Goal: Transaction & Acquisition: Subscribe to service/newsletter

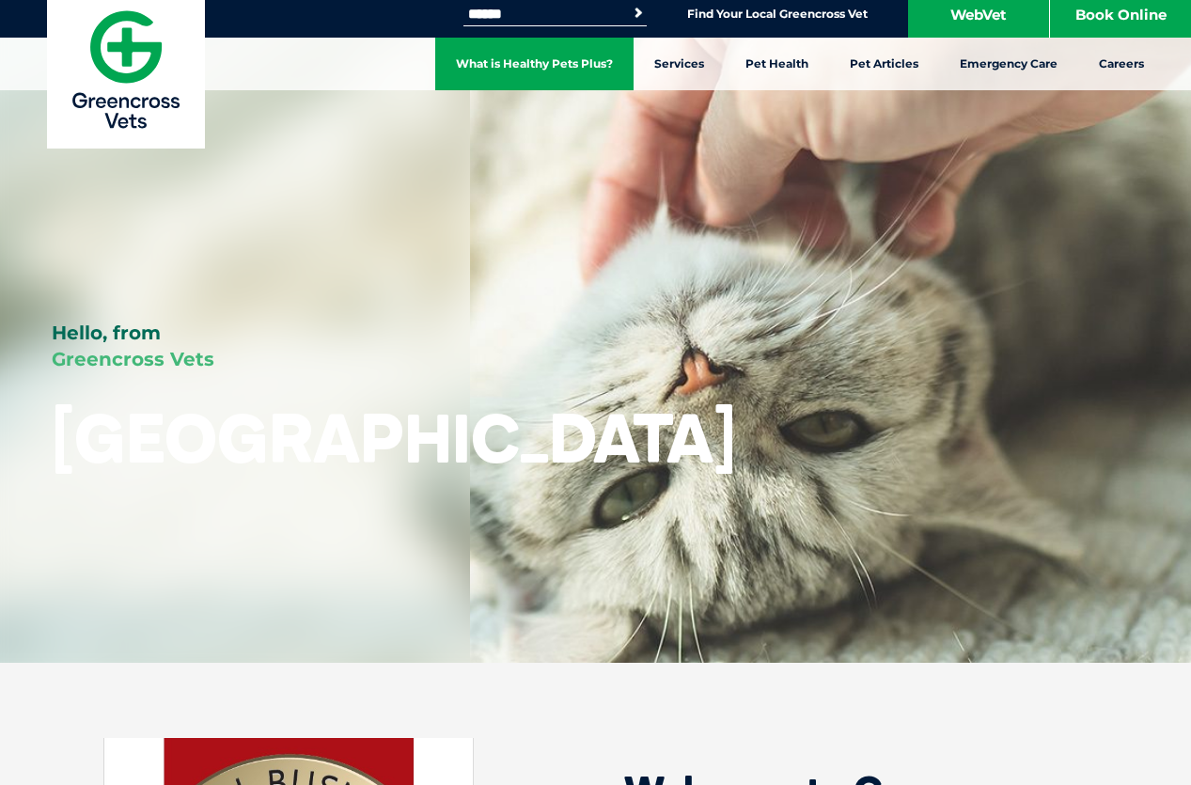
click at [557, 63] on link "What is Healthy Pets Plus?" at bounding box center [534, 64] width 198 height 53
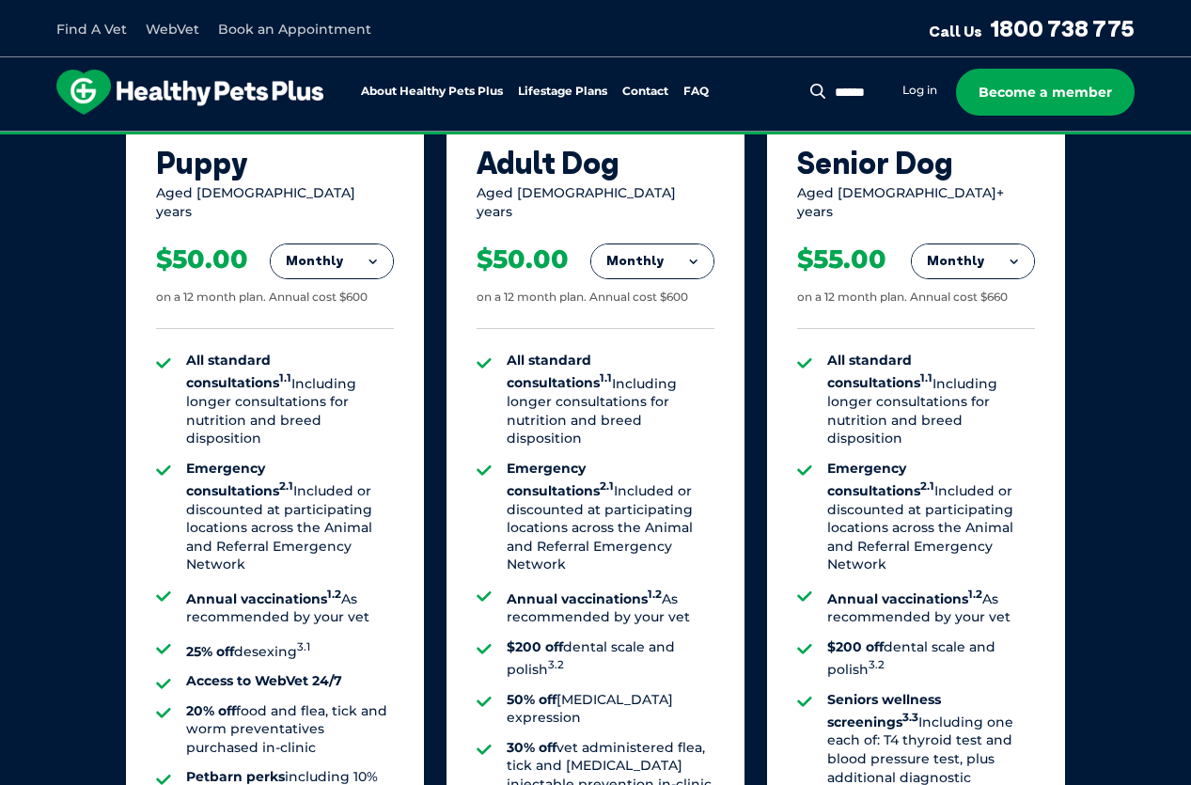
scroll to position [1314, 0]
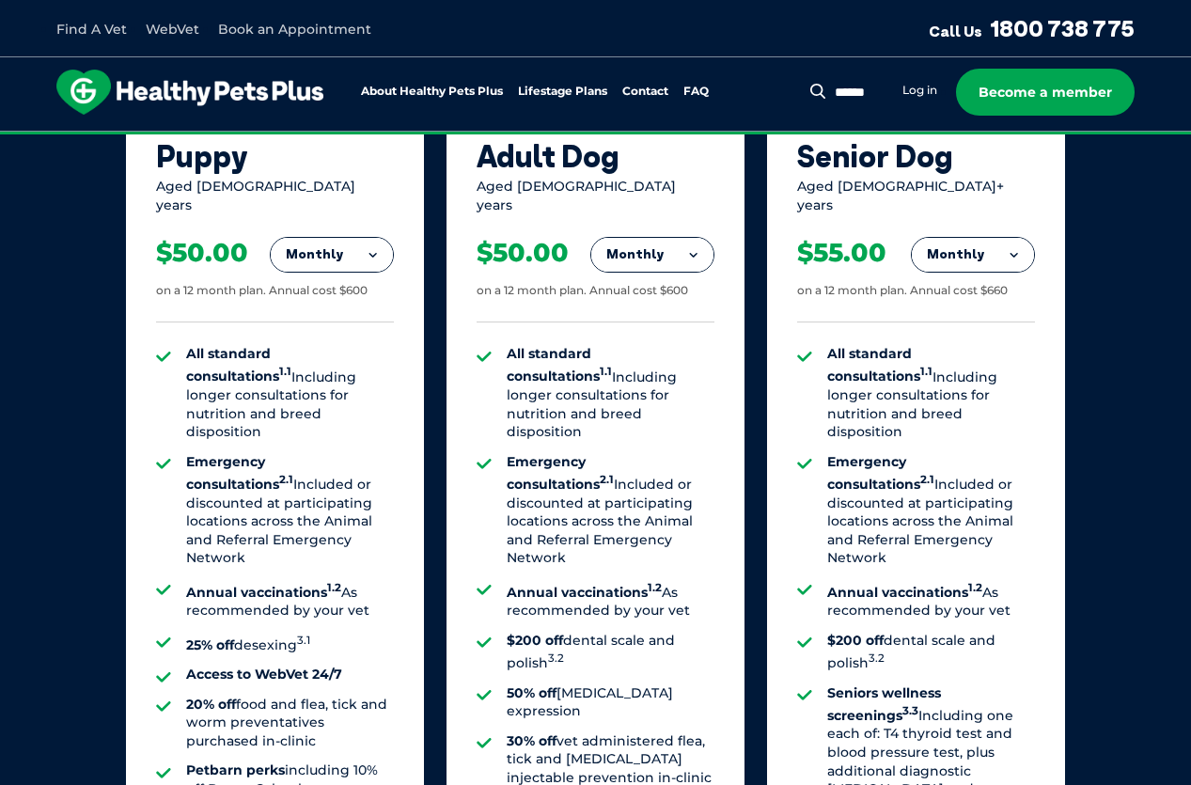
click at [701, 246] on button "Monthly" at bounding box center [652, 255] width 122 height 34
click at [651, 373] on li "Yearly" at bounding box center [652, 383] width 122 height 44
click at [699, 245] on button "Yearly" at bounding box center [652, 255] width 122 height 34
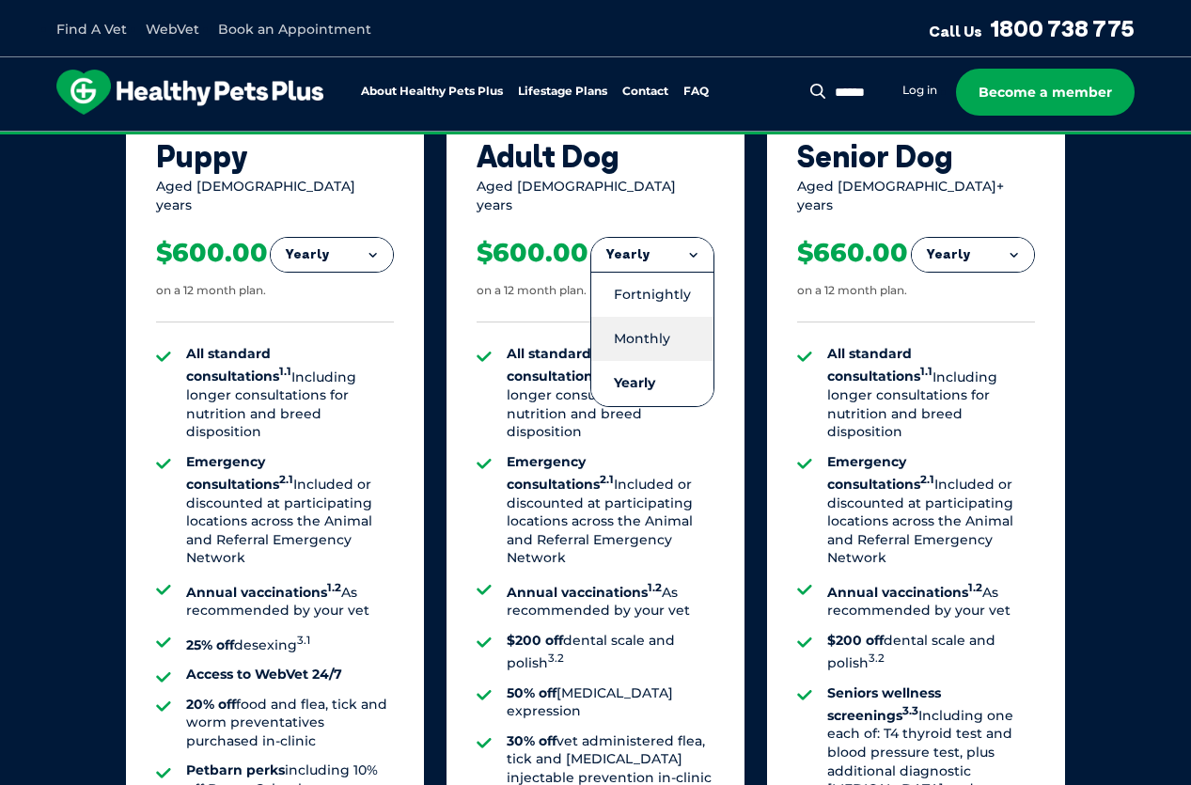
click at [677, 325] on li "Monthly" at bounding box center [652, 339] width 122 height 44
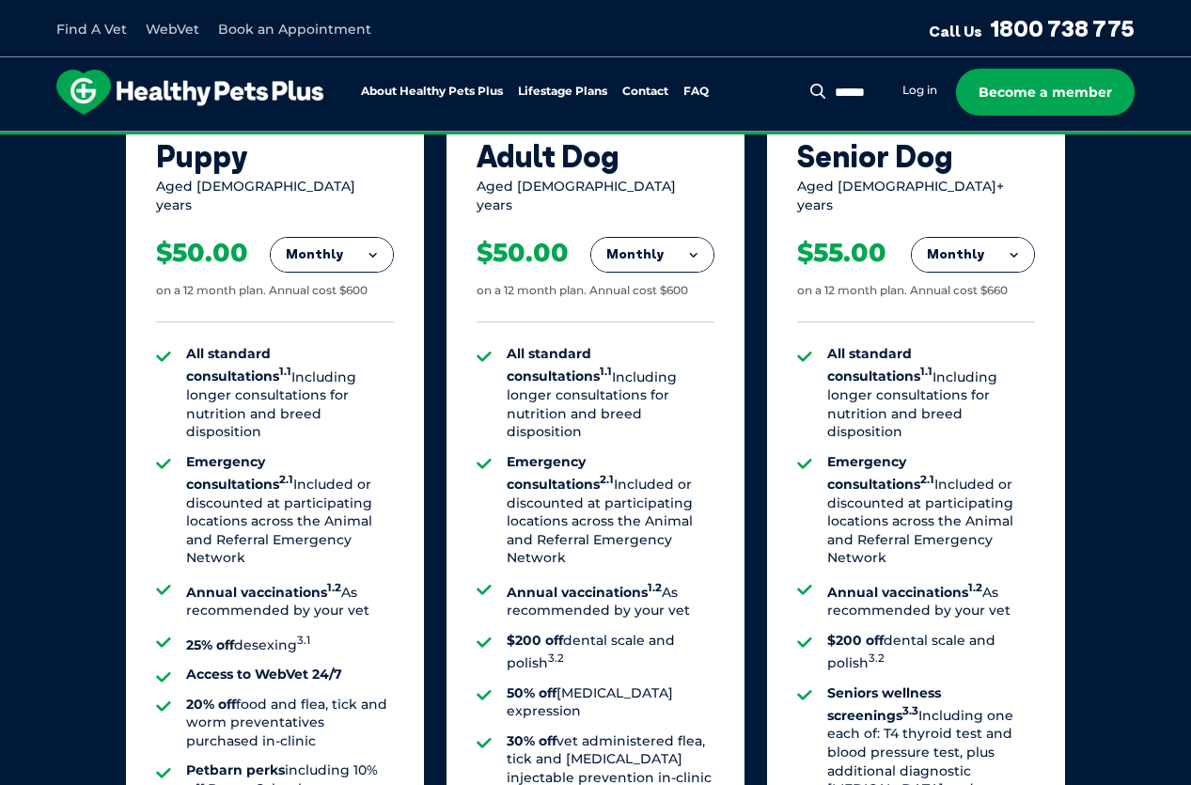
click at [674, 244] on button "Monthly" at bounding box center [652, 255] width 122 height 34
click at [659, 276] on li "Fortnightly" at bounding box center [652, 294] width 122 height 45
click at [700, 244] on button "Fortnightly" at bounding box center [647, 255] width 133 height 34
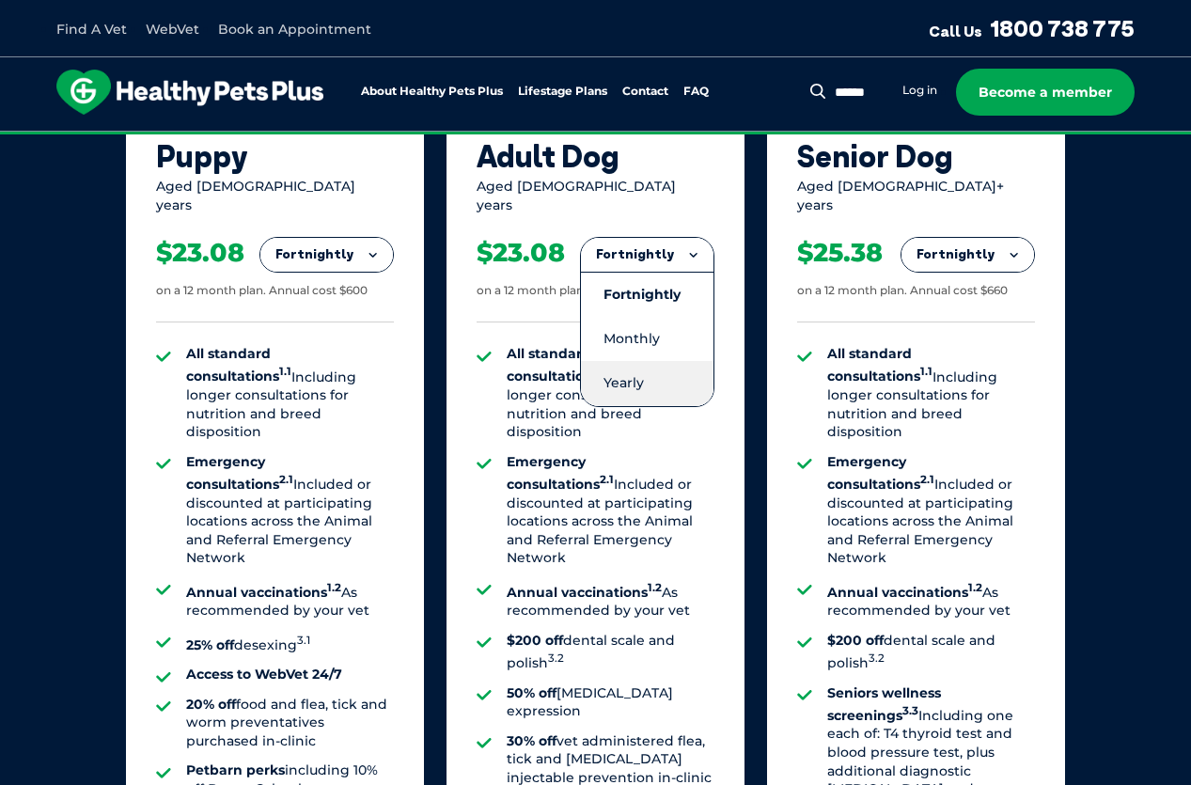
click at [682, 385] on li "Yearly" at bounding box center [647, 383] width 133 height 44
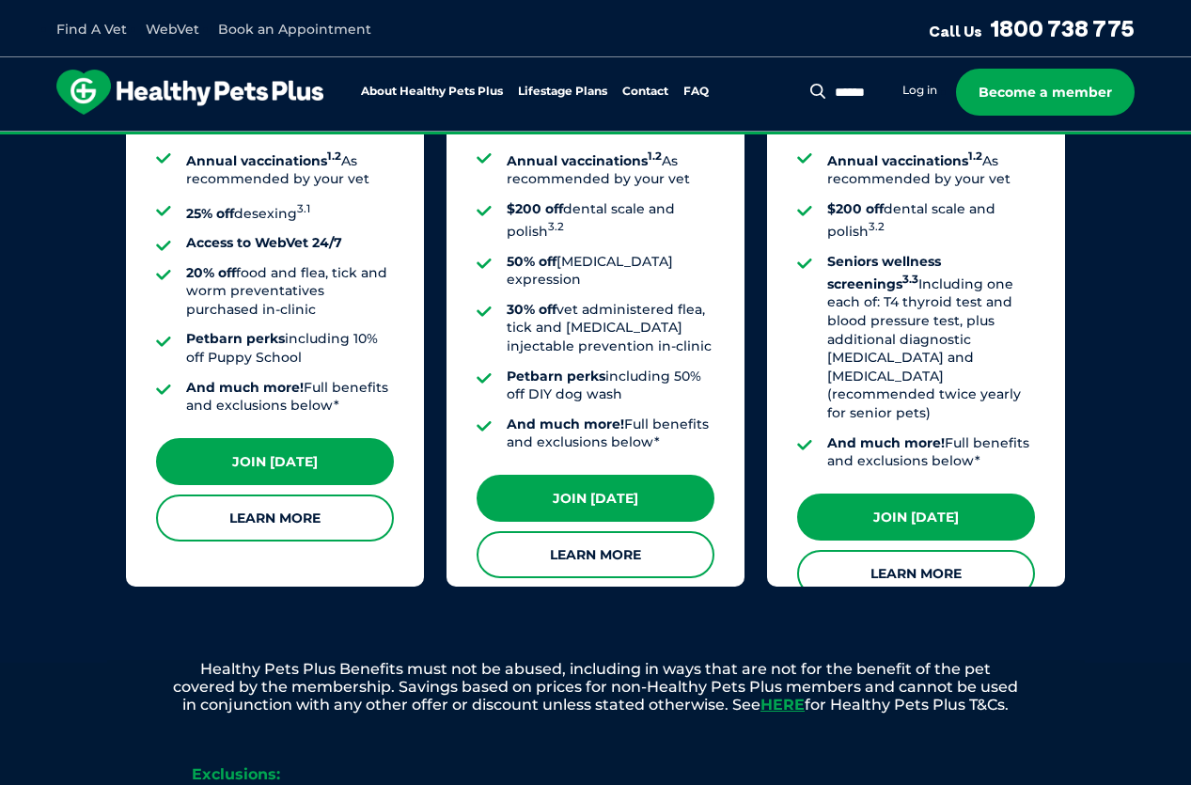
scroll to position [1759, 0]
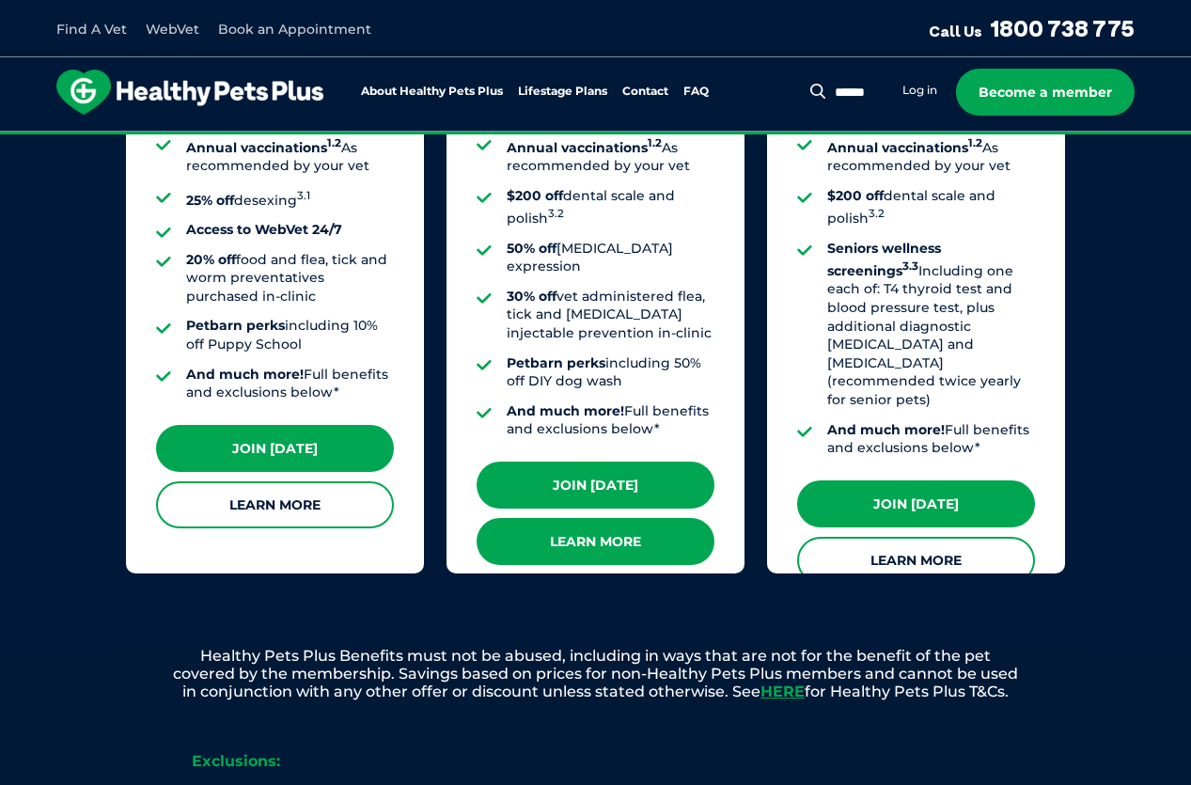
click at [618, 518] on link "Learn More" at bounding box center [596, 541] width 238 height 47
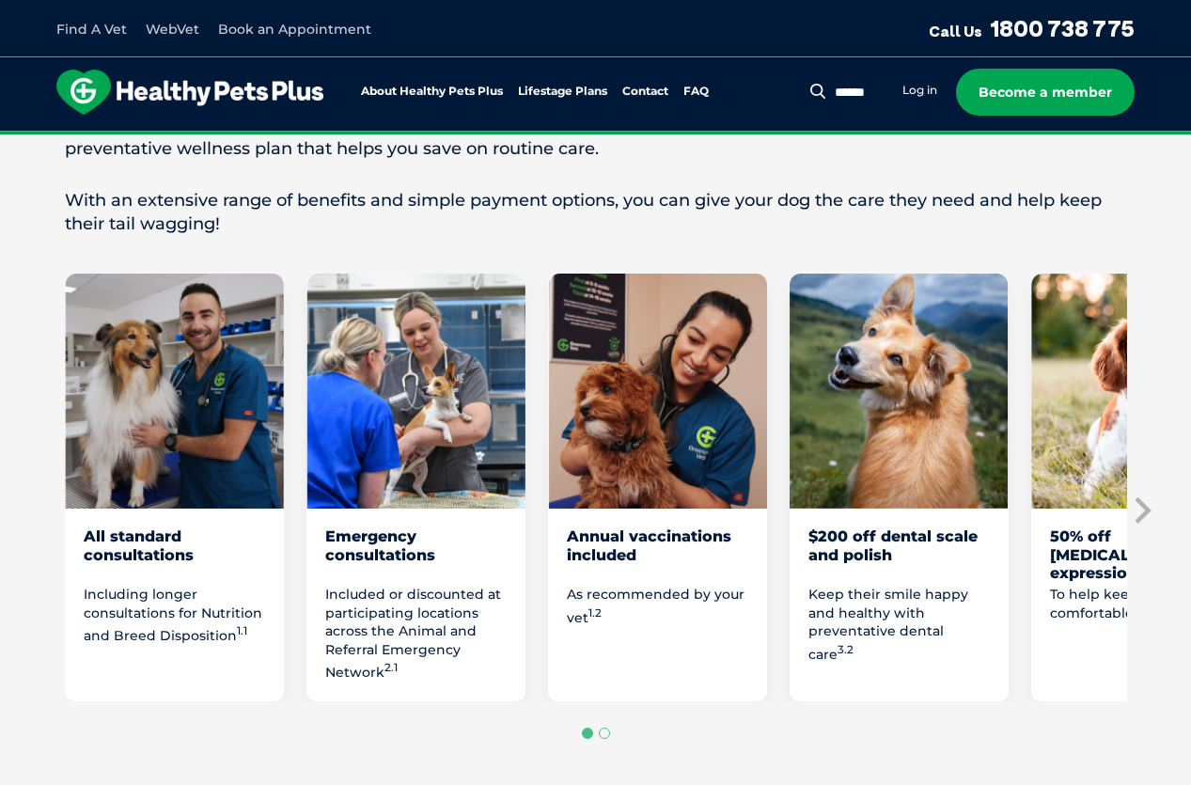
scroll to position [1126, 0]
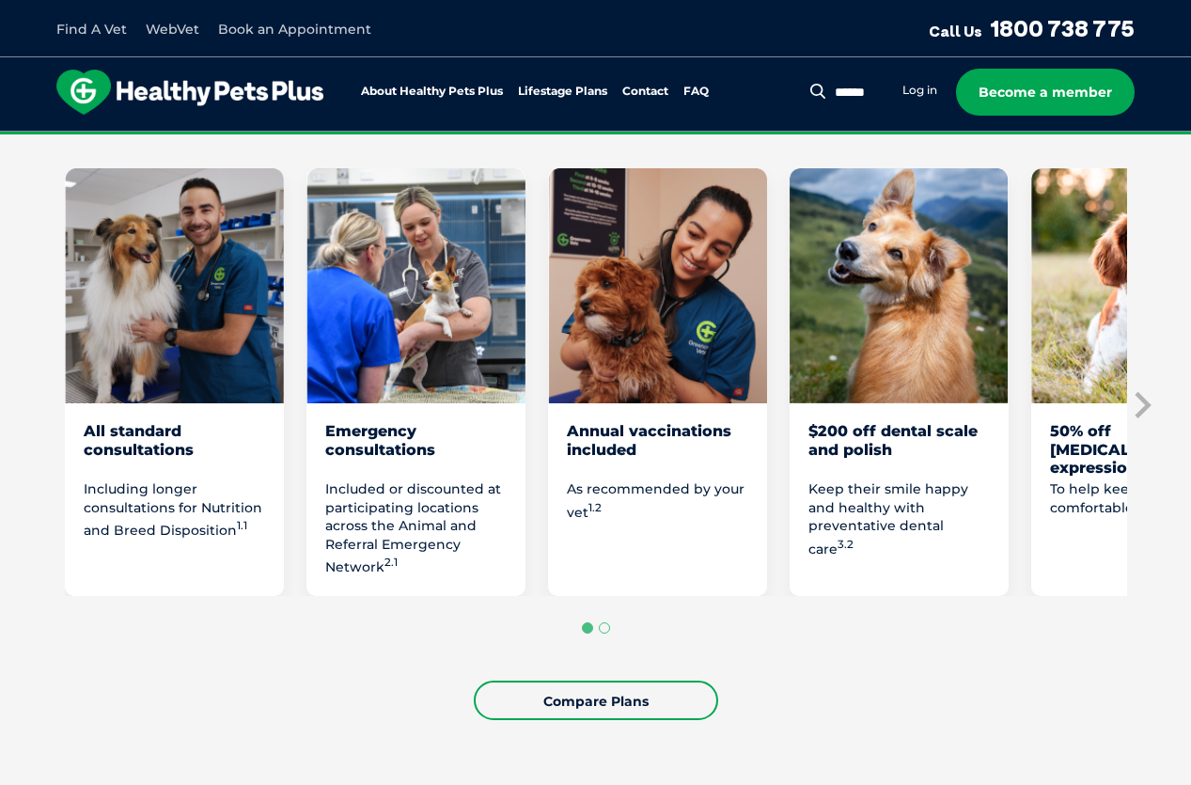
click at [950, 431] on div "$200 off dental scale and polish" at bounding box center [899, 449] width 181 height 55
click at [1139, 401] on icon "Next slide" at bounding box center [1141, 405] width 28 height 28
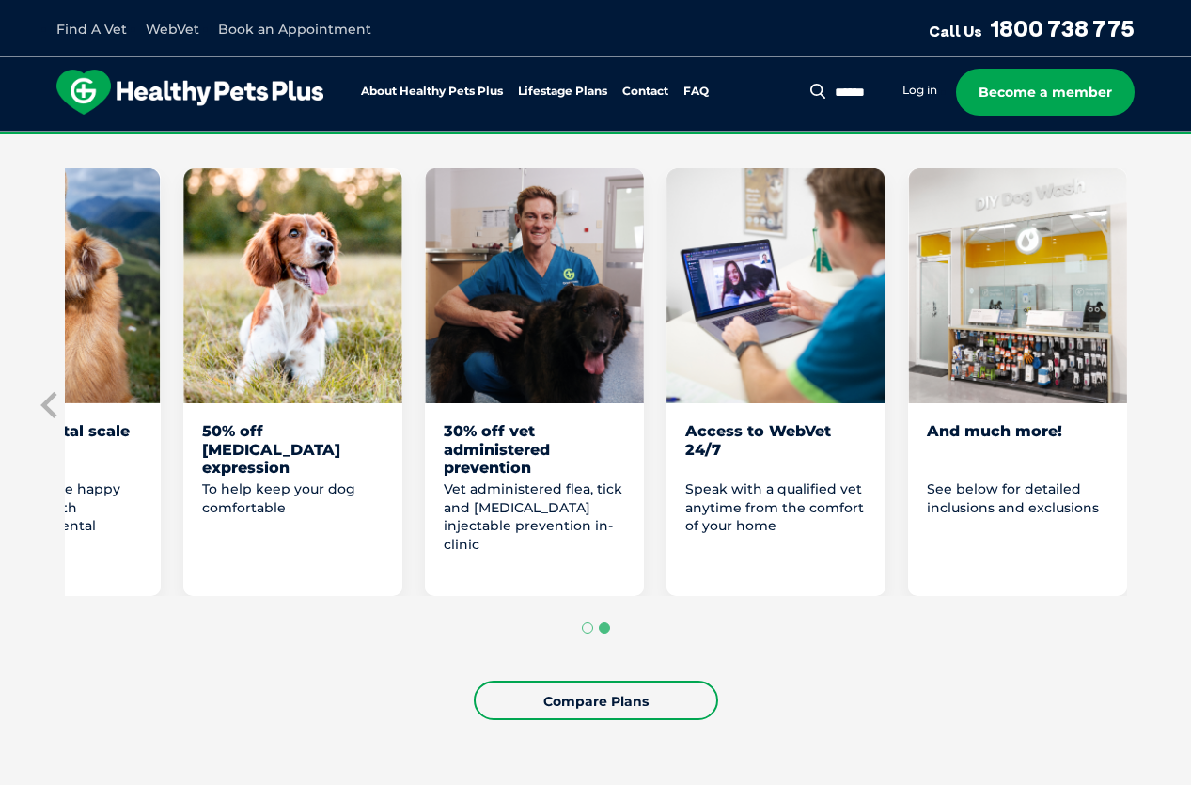
click at [990, 531] on div "See below for detailed inclusions and exclusions" at bounding box center [1017, 528] width 181 height 97
click at [984, 438] on div "And much more!" at bounding box center [1017, 449] width 181 height 55
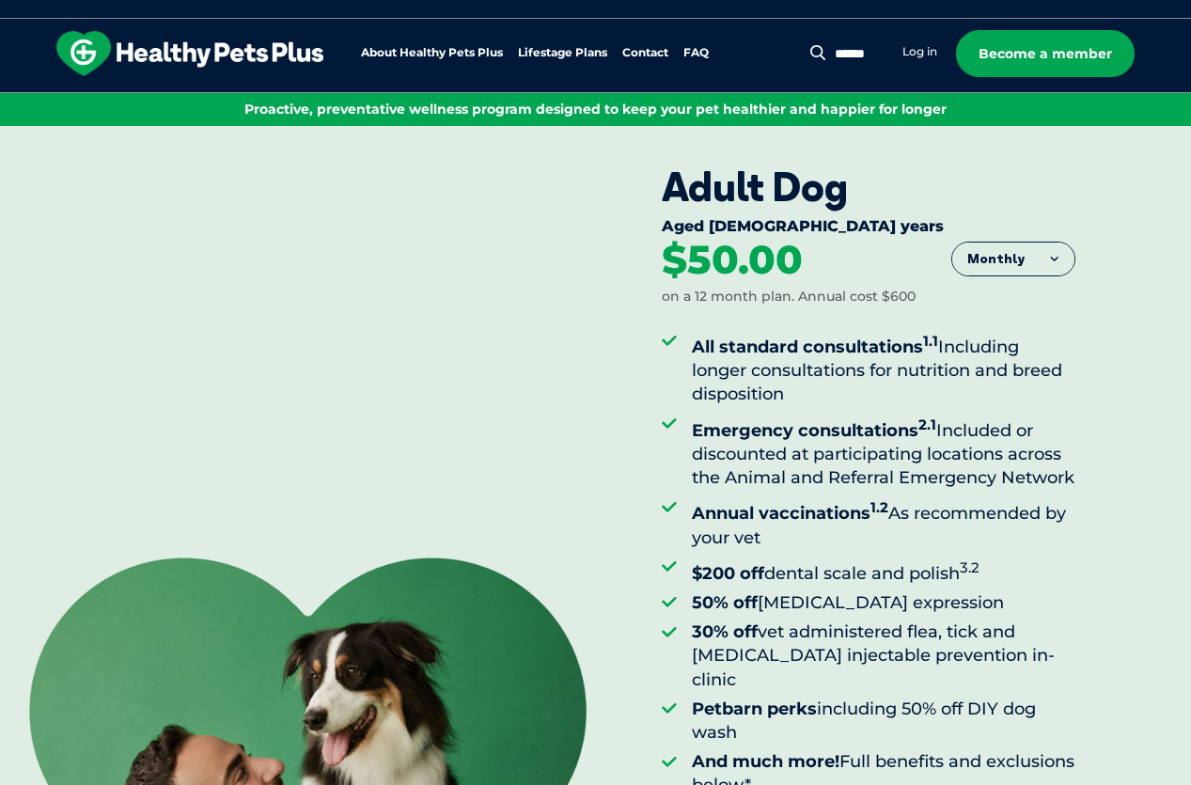
scroll to position [0, 0]
